Goal: Task Accomplishment & Management: Use online tool/utility

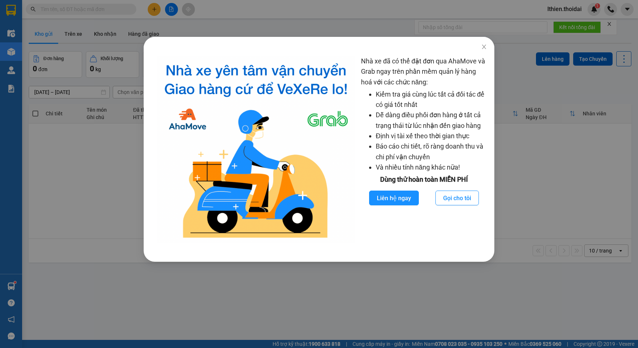
click at [9, 286] on div "Nhà xe đã có thể đặt đơn qua AhaMove và Grab ngay trên phần mềm quản lý hàng ho…" at bounding box center [319, 174] width 638 height 348
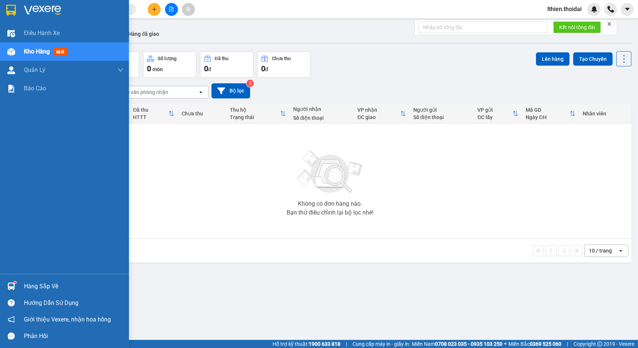
click at [40, 286] on div "Hàng sắp về" at bounding box center [73, 286] width 99 height 11
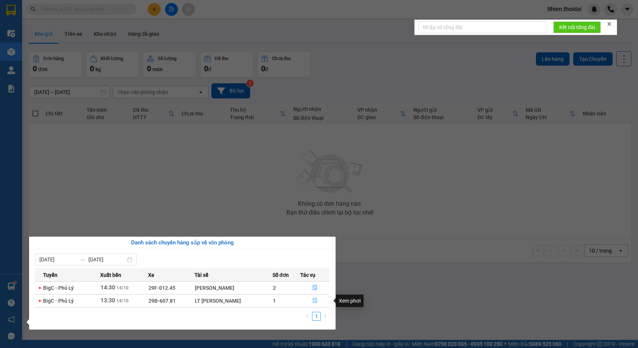
drag, startPoint x: 315, startPoint y: 302, endPoint x: 273, endPoint y: 257, distance: 61.0
click at [314, 302] on icon "file-done" at bounding box center [314, 300] width 5 height 5
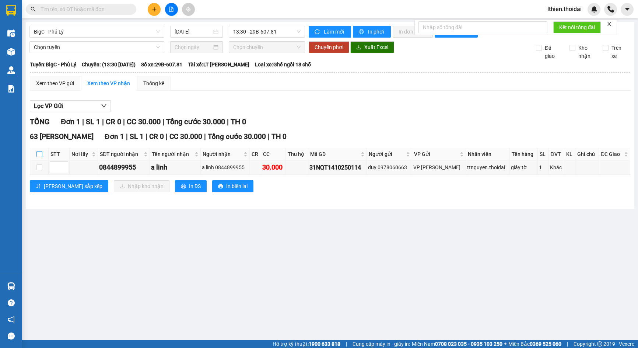
click at [39, 154] on input "checkbox" at bounding box center [39, 154] width 6 height 6
checkbox input "true"
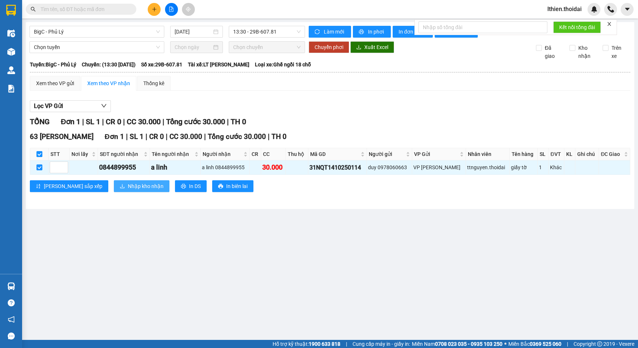
click at [128, 186] on span "Nhập kho nhận" at bounding box center [146, 186] width 36 height 8
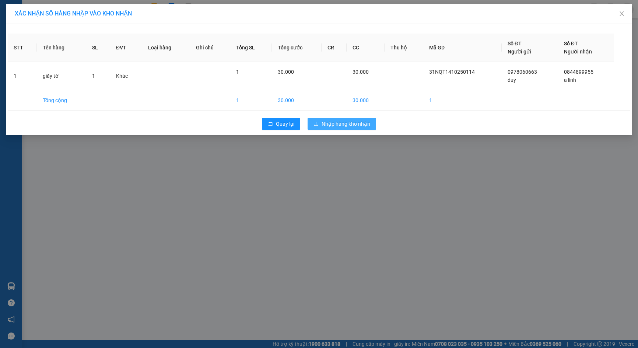
click at [334, 123] on span "Nhập hàng kho nhận" at bounding box center [346, 124] width 49 height 8
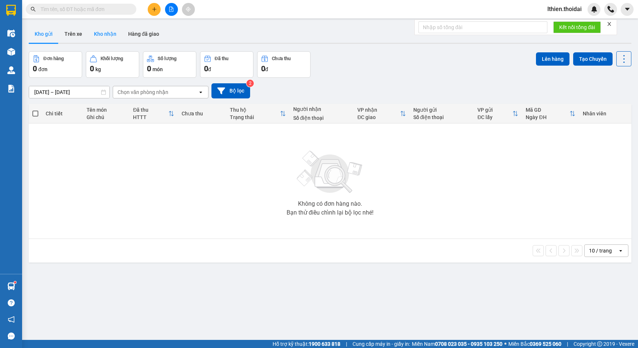
click at [103, 34] on button "Kho nhận" at bounding box center [105, 34] width 34 height 18
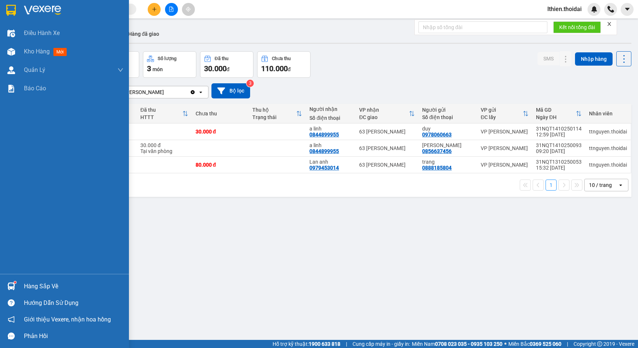
click at [12, 285] on img at bounding box center [11, 286] width 8 height 8
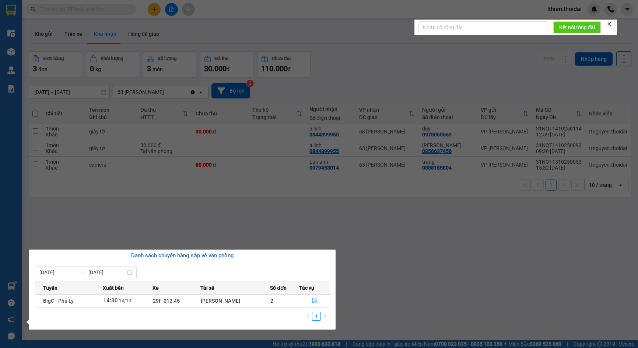
click at [390, 270] on section "Kết quả tìm kiếm ( 0 ) Bộ lọc No Data lthien.thoidai Điều hành xe Kho hàng mới …" at bounding box center [319, 174] width 638 height 348
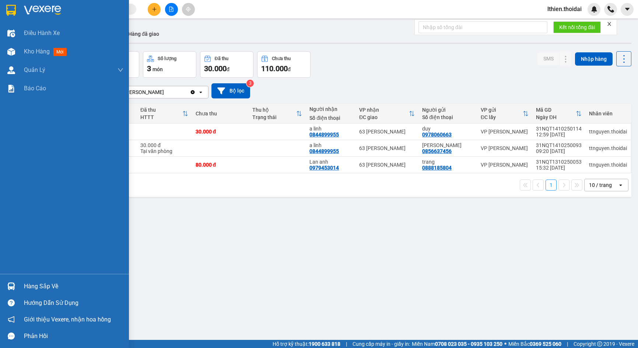
click at [14, 286] on img at bounding box center [11, 286] width 8 height 8
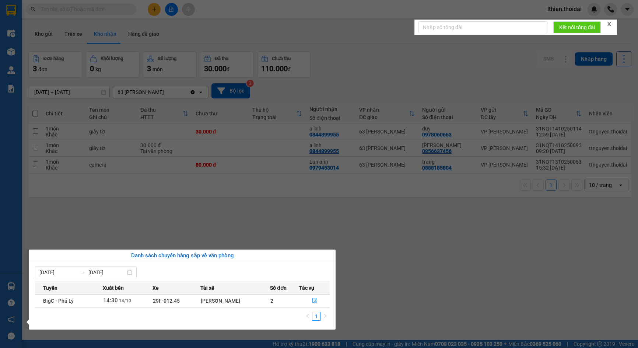
click at [371, 270] on section "Kết quả tìm kiếm ( 0 ) Bộ lọc No Data lthien.thoidai Điều hành xe Kho hàng mới …" at bounding box center [319, 174] width 638 height 348
